Goal: Obtain resource: Download file/media

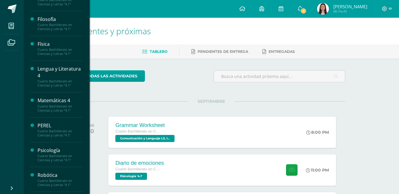
scroll to position [120, 0]
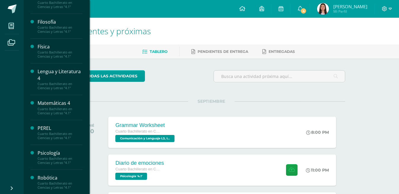
click at [69, 157] on div "Cuarto Bachillerato en Ciencias y Letras "4.1"" at bounding box center [60, 161] width 45 height 8
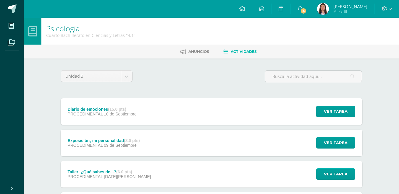
click at [169, 114] on div "Diario de emociones (15.0 pts) PROCEDIMENTAL [DATE] Ver tarea Diario de emocion…" at bounding box center [212, 111] width 302 height 27
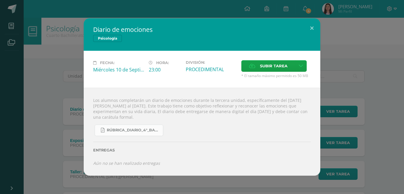
click at [149, 127] on link "RÚBRICA_DIARIO_4°_BACHI.pdf" at bounding box center [129, 131] width 69 height 12
